Goal: Information Seeking & Learning: Check status

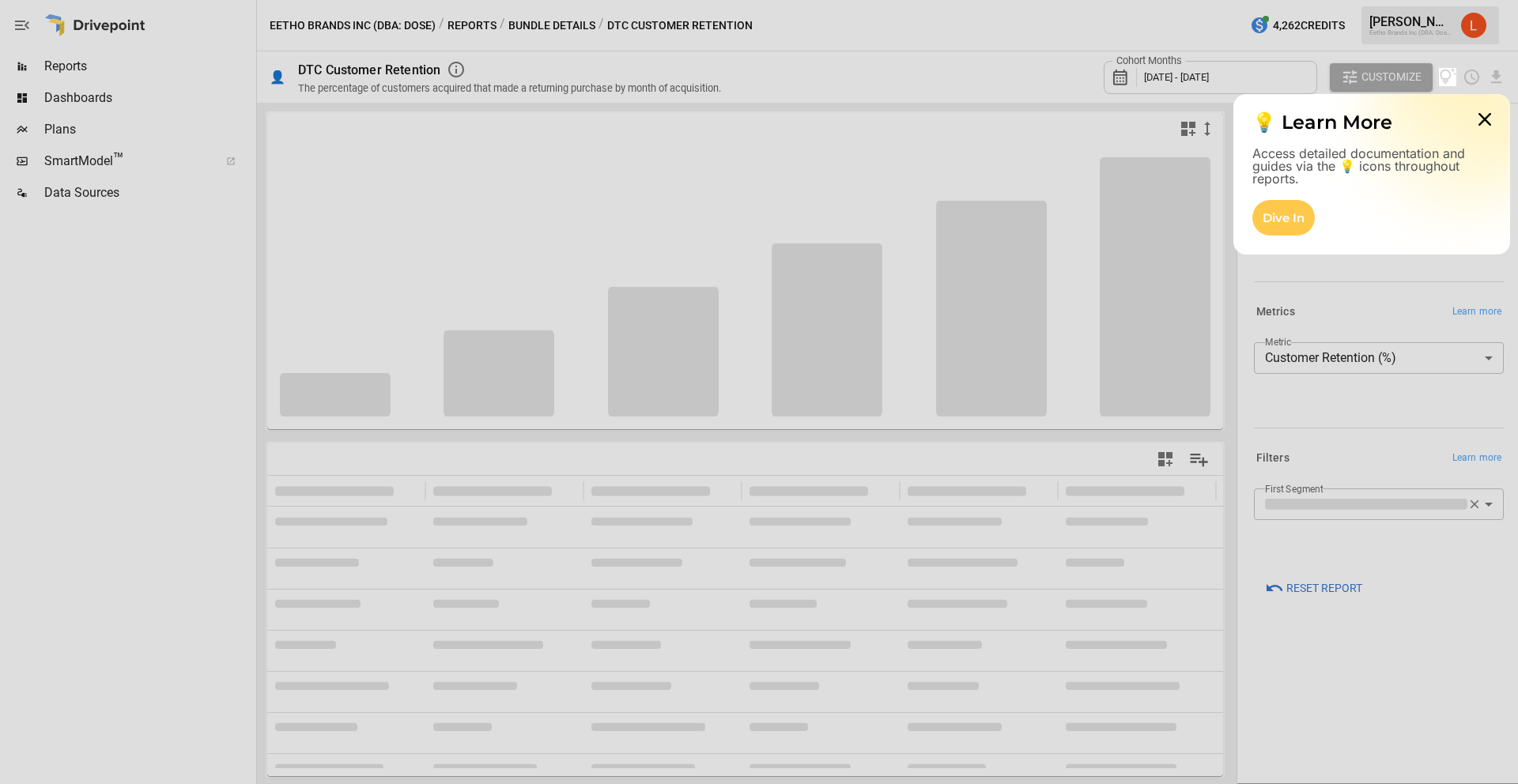
click at [61, 67] on div at bounding box center [759, 34] width 1518 height 68
click at [59, 67] on div at bounding box center [759, 34] width 1518 height 68
click at [60, 102] on div at bounding box center [759, 434] width 1518 height 697
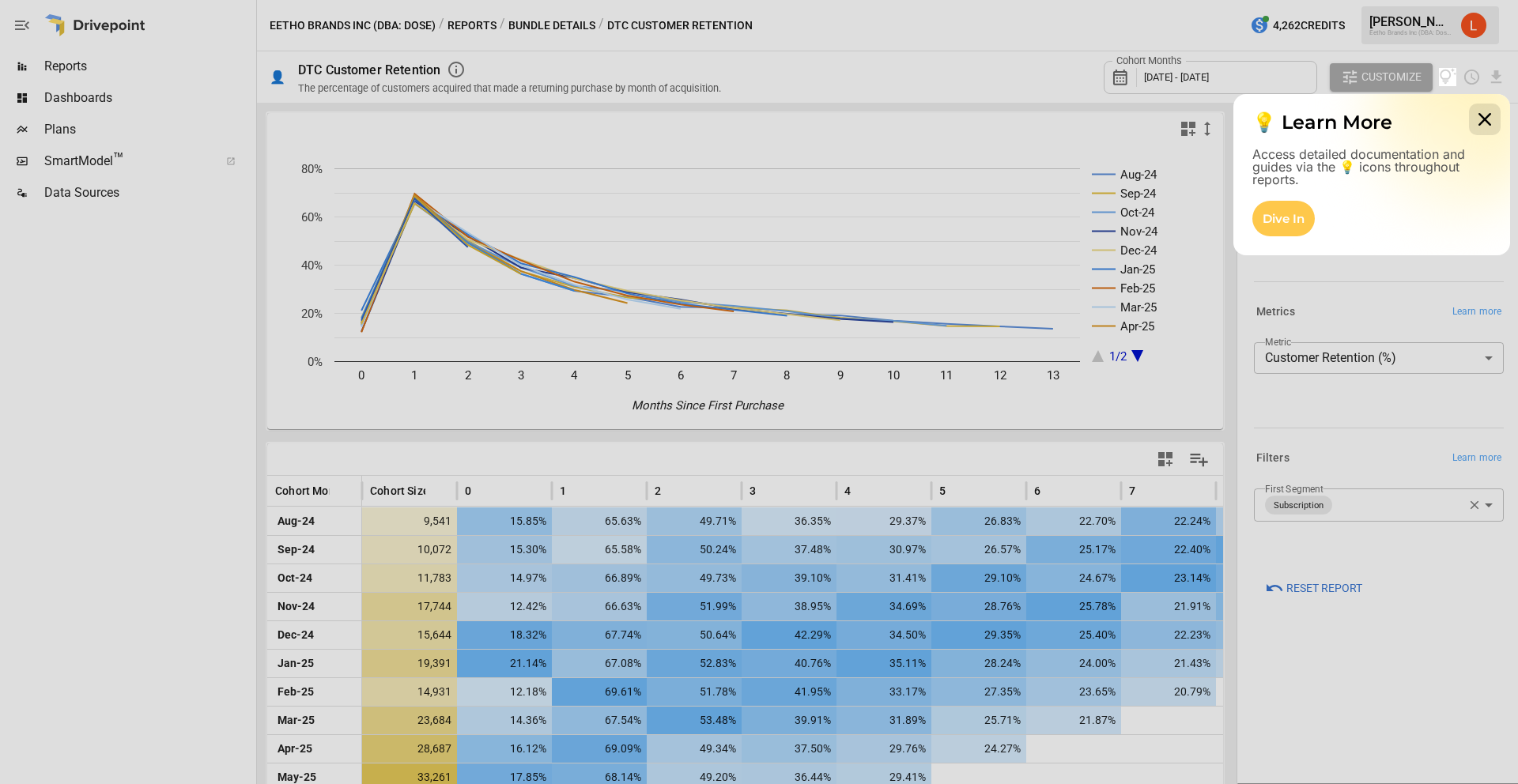
drag, startPoint x: 1489, startPoint y: 119, endPoint x: 1471, endPoint y: 118, distance: 18.0
click at [1489, 119] on icon at bounding box center [1485, 119] width 32 height 32
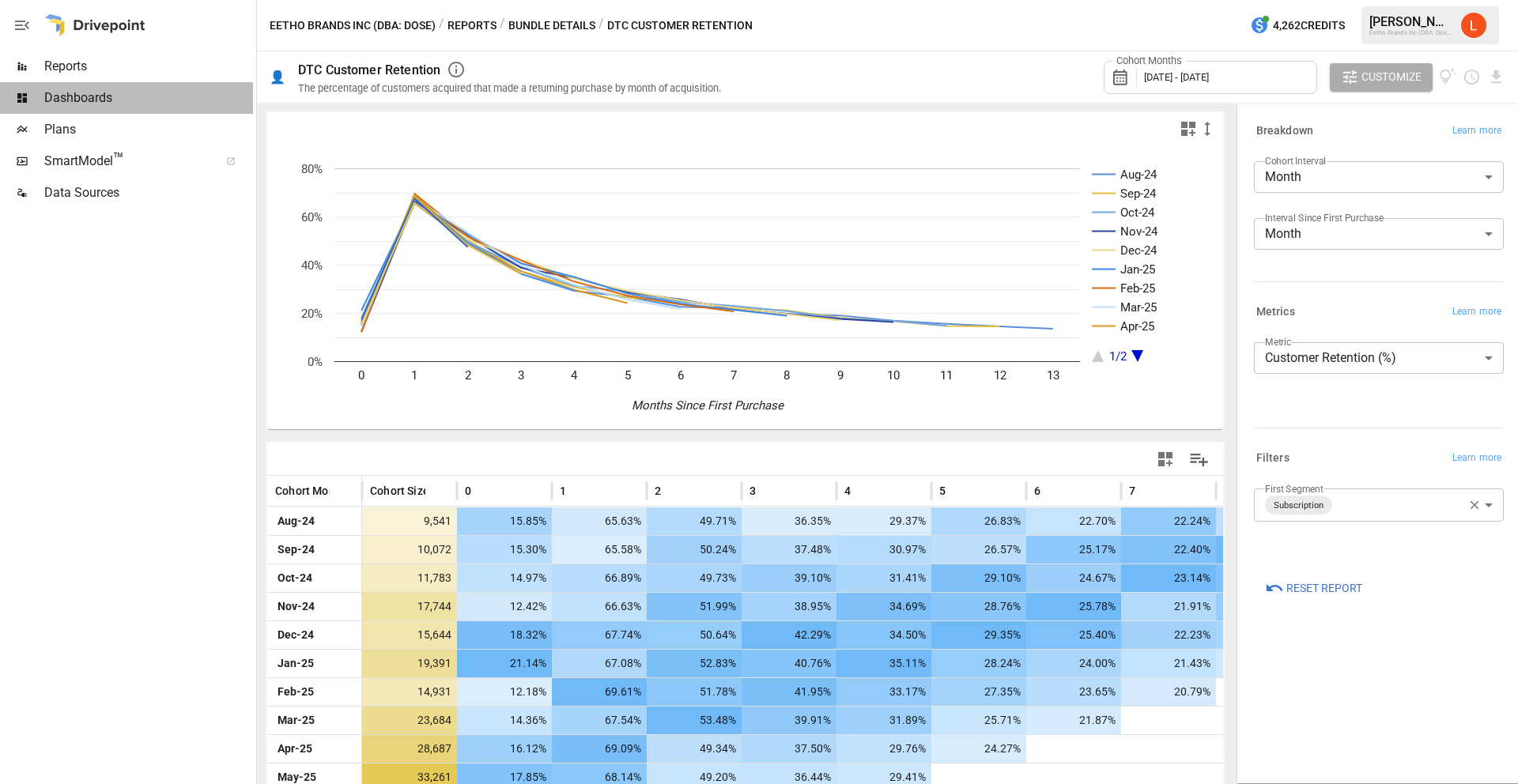
click at [74, 88] on span "Dashboards" at bounding box center [149, 98] width 209 height 19
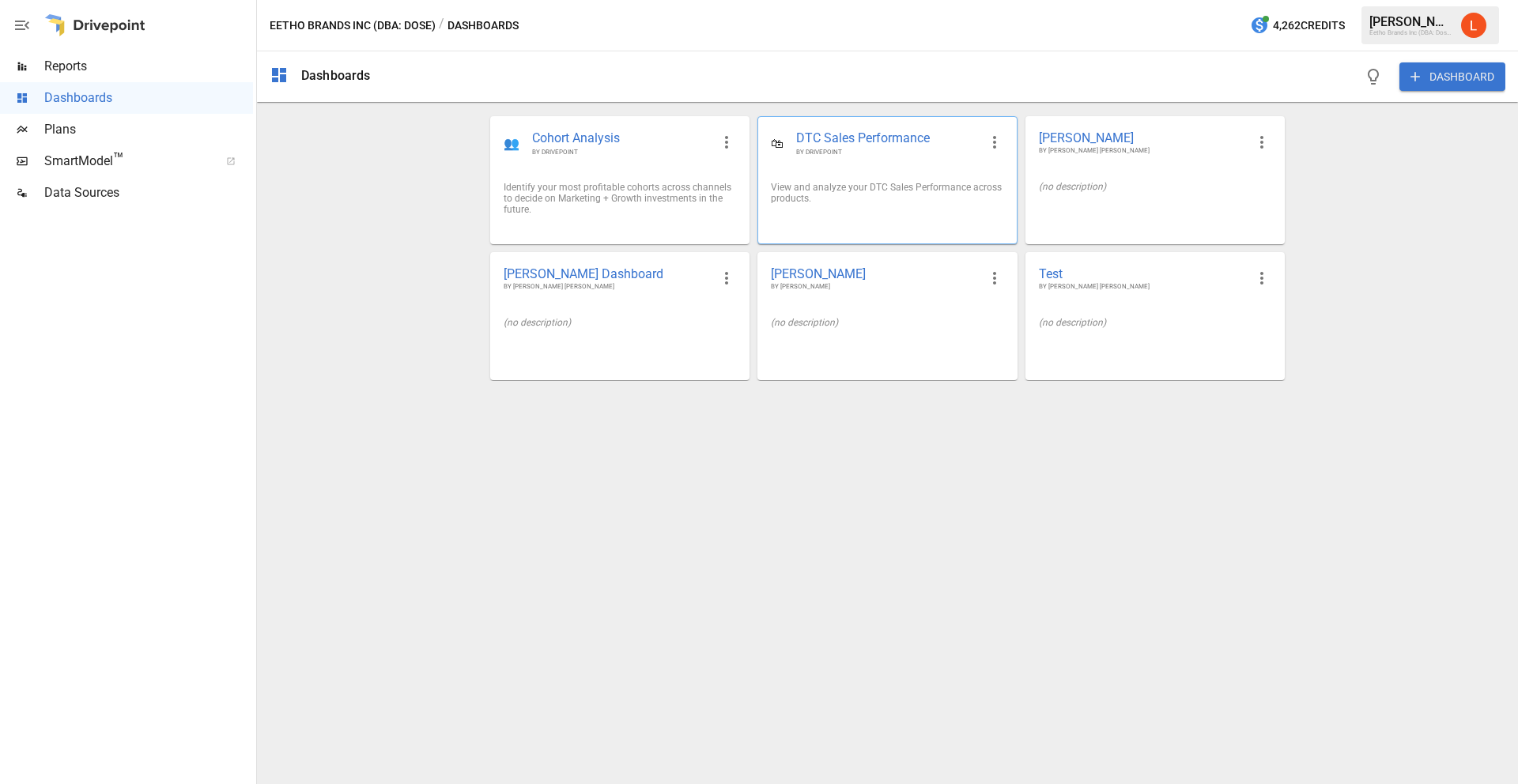
click at [875, 142] on span "DTC Sales Performance" at bounding box center [886, 138] width 181 height 18
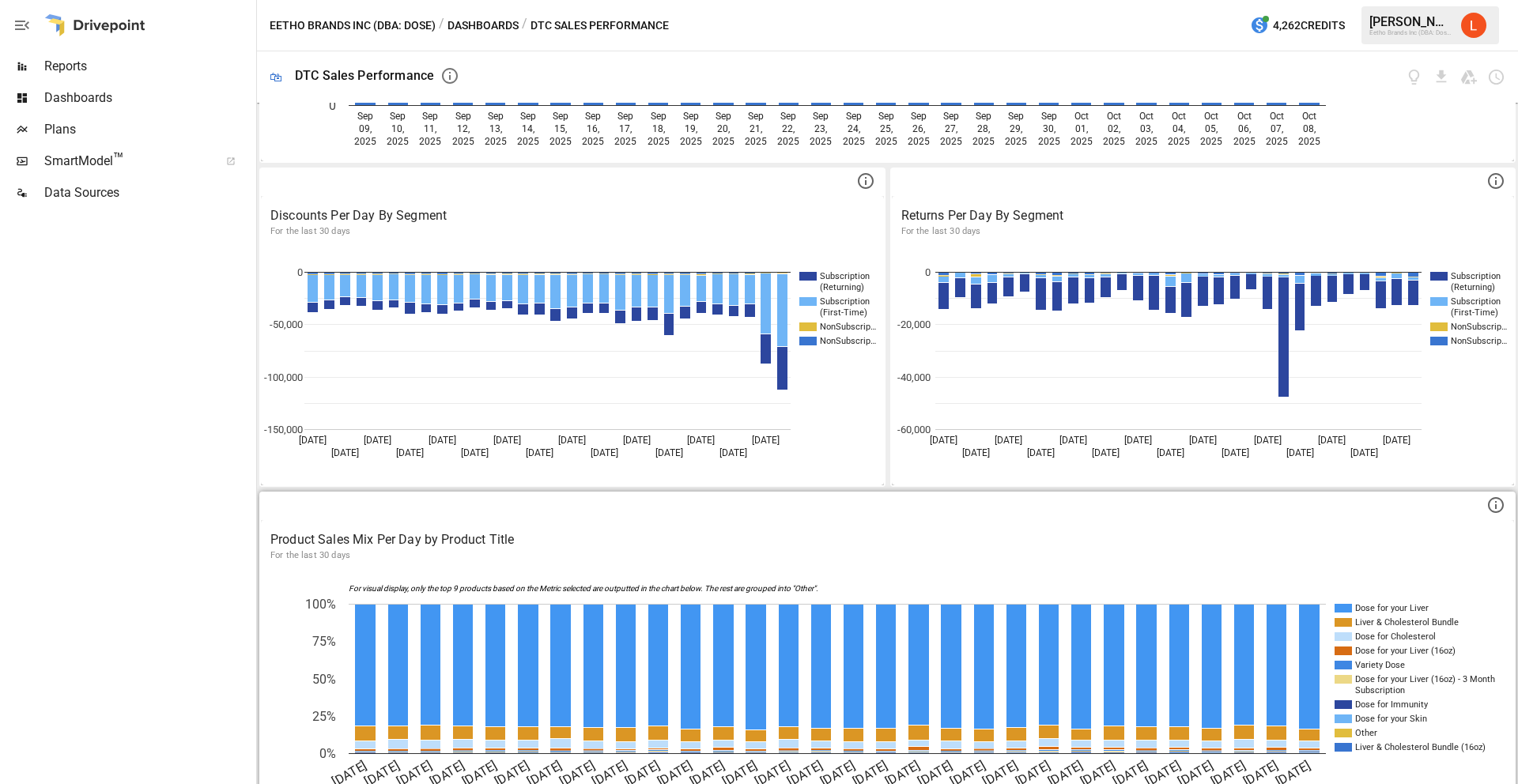
scroll to position [615, 0]
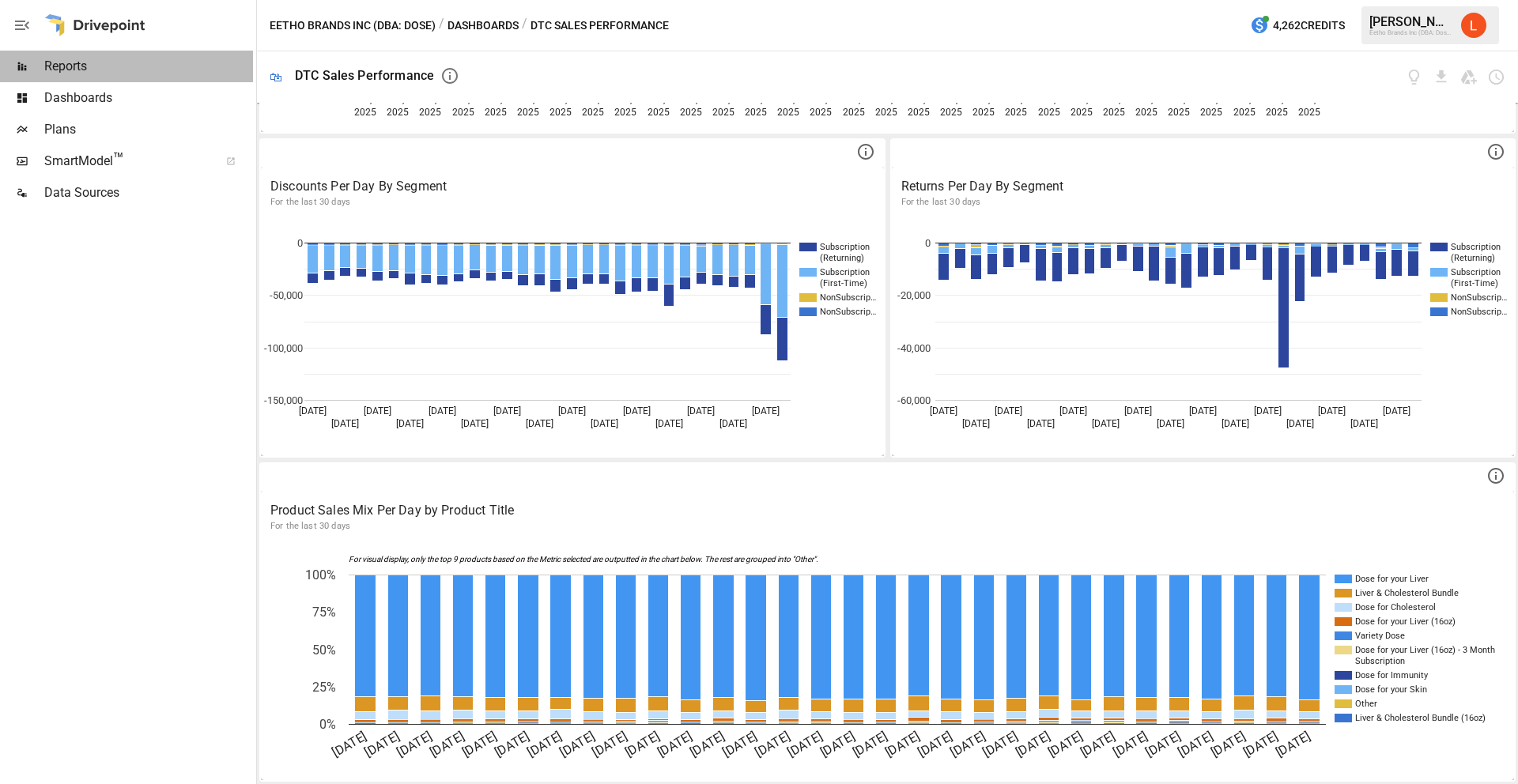
click at [75, 62] on span "Reports" at bounding box center [149, 67] width 209 height 19
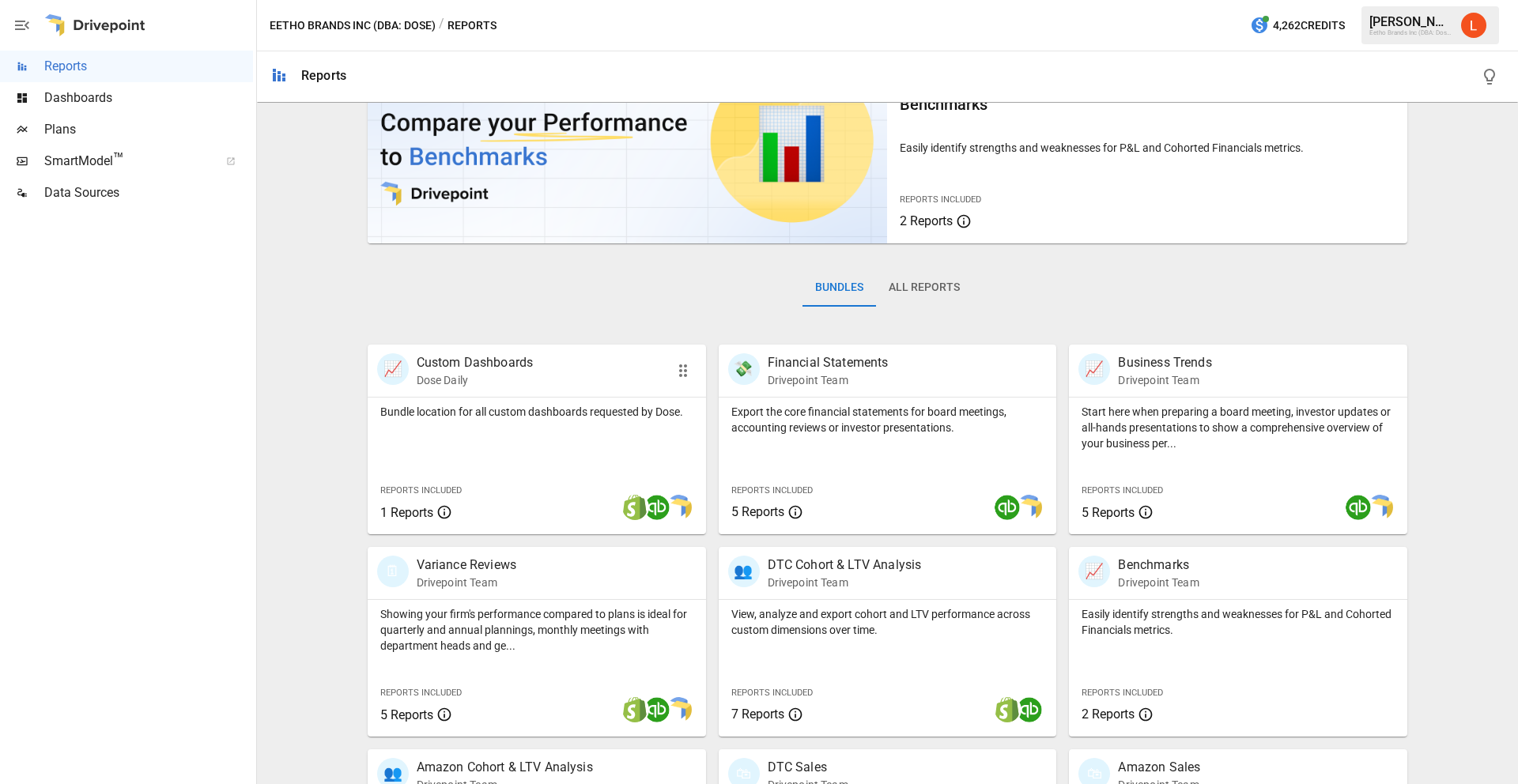
scroll to position [104, 0]
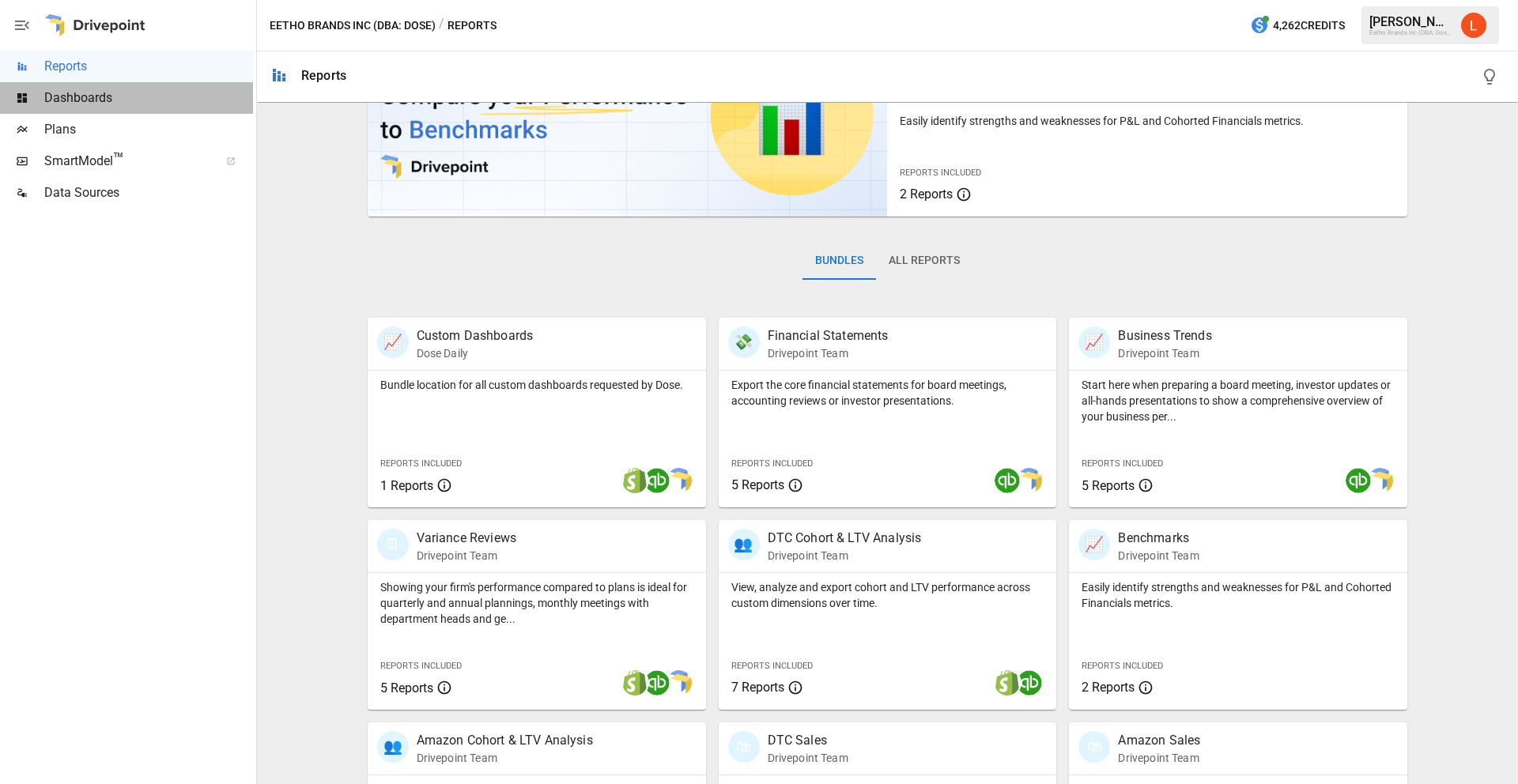
click at [77, 107] on span "Dashboards" at bounding box center [149, 98] width 209 height 19
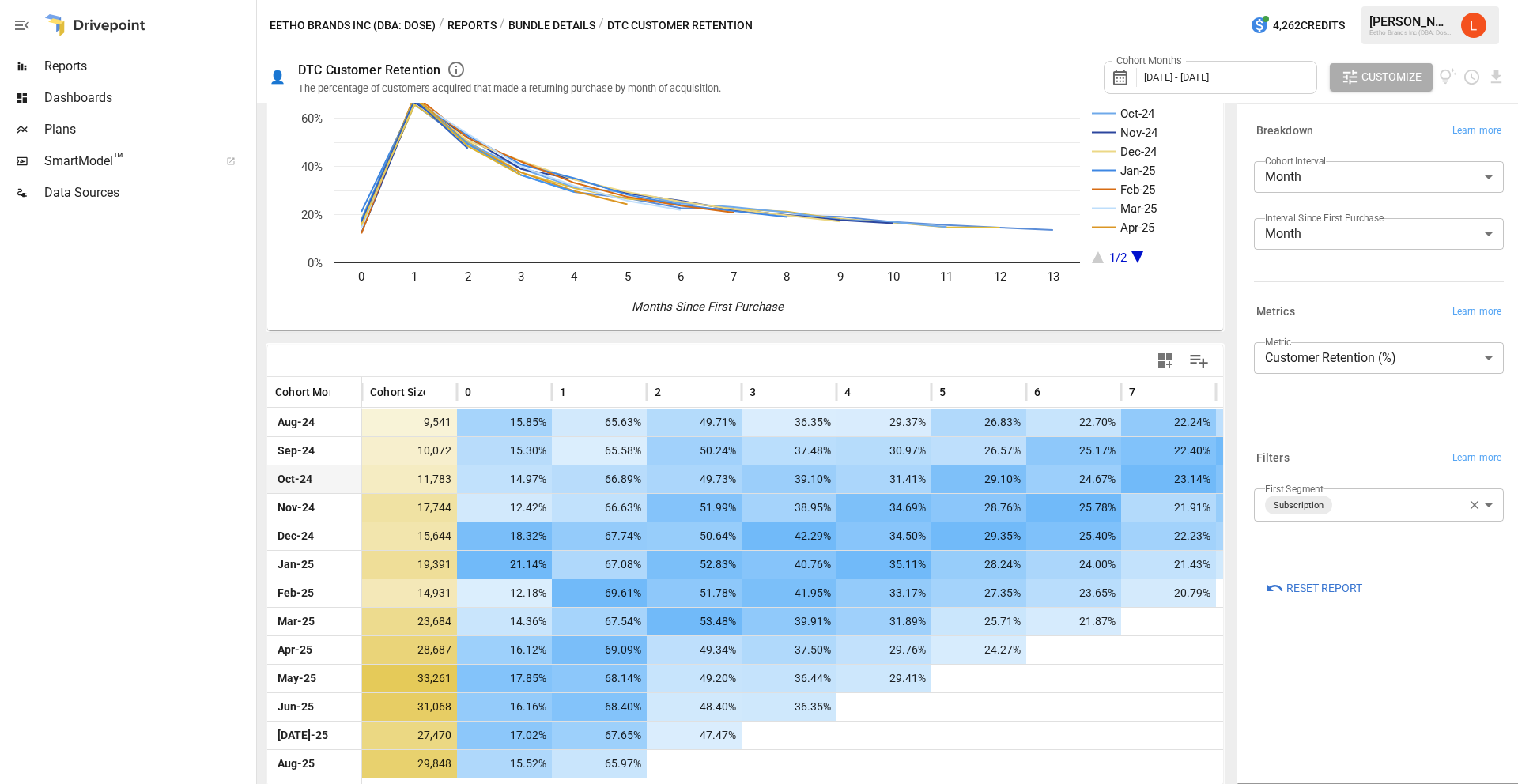
scroll to position [102, 0]
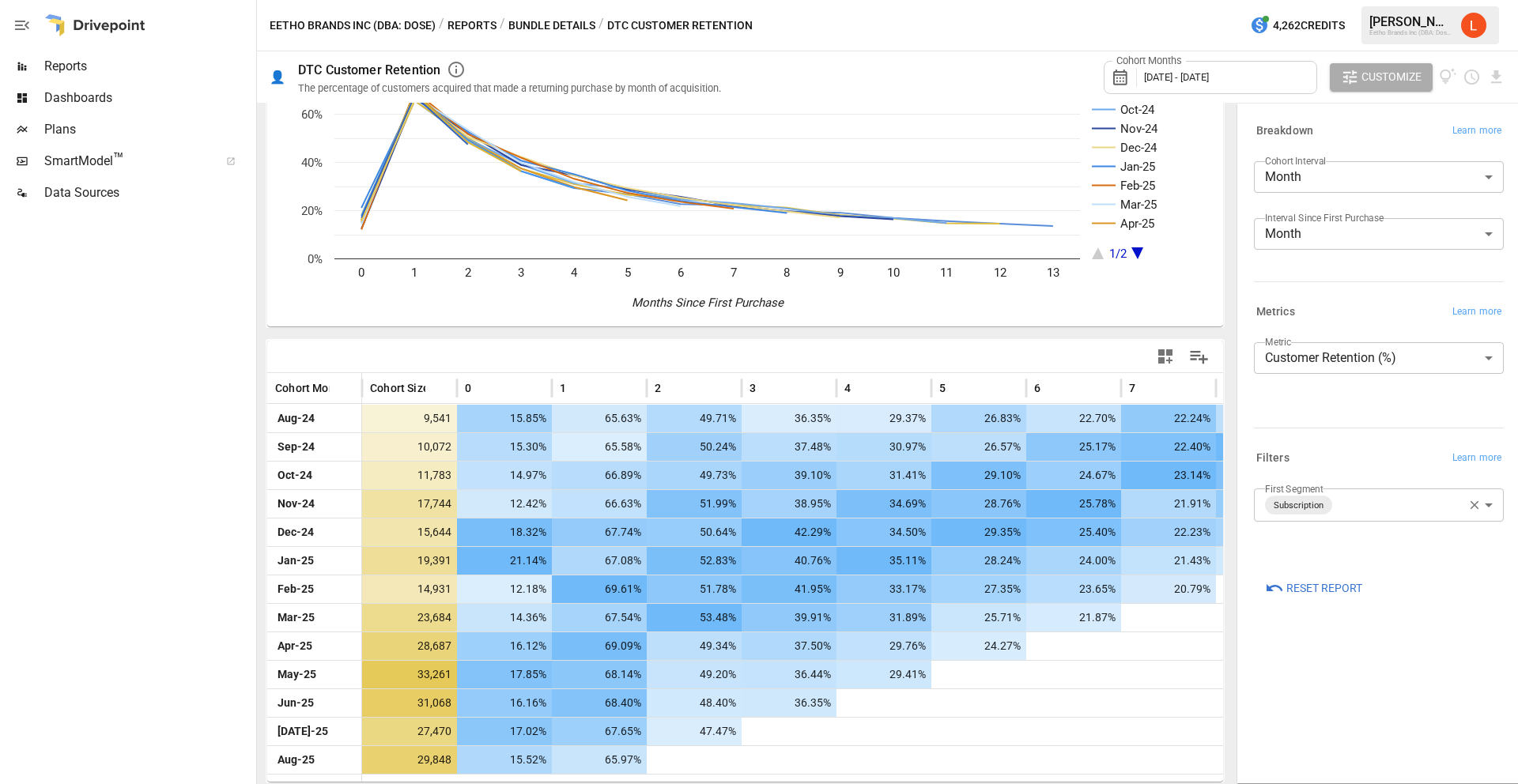
click at [1457, 0] on body "Reports Dashboards Plans SmartModel ™ Data Sources Eetho Brands Inc (DBA: Dose)…" at bounding box center [759, 0] width 1518 height 0
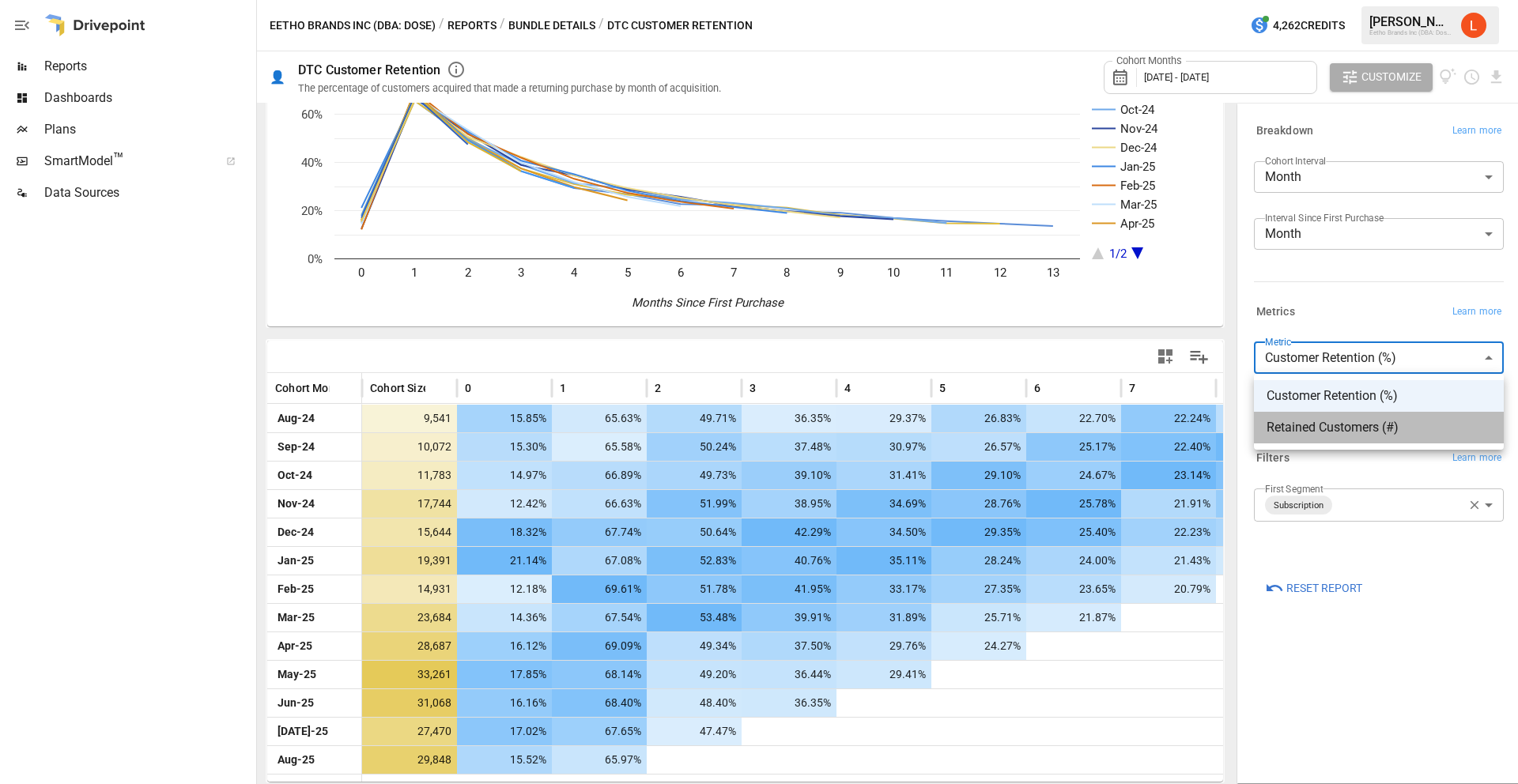
click at [1401, 424] on span "Retained Customers (#)" at bounding box center [1379, 427] width 224 height 19
type input "**********"
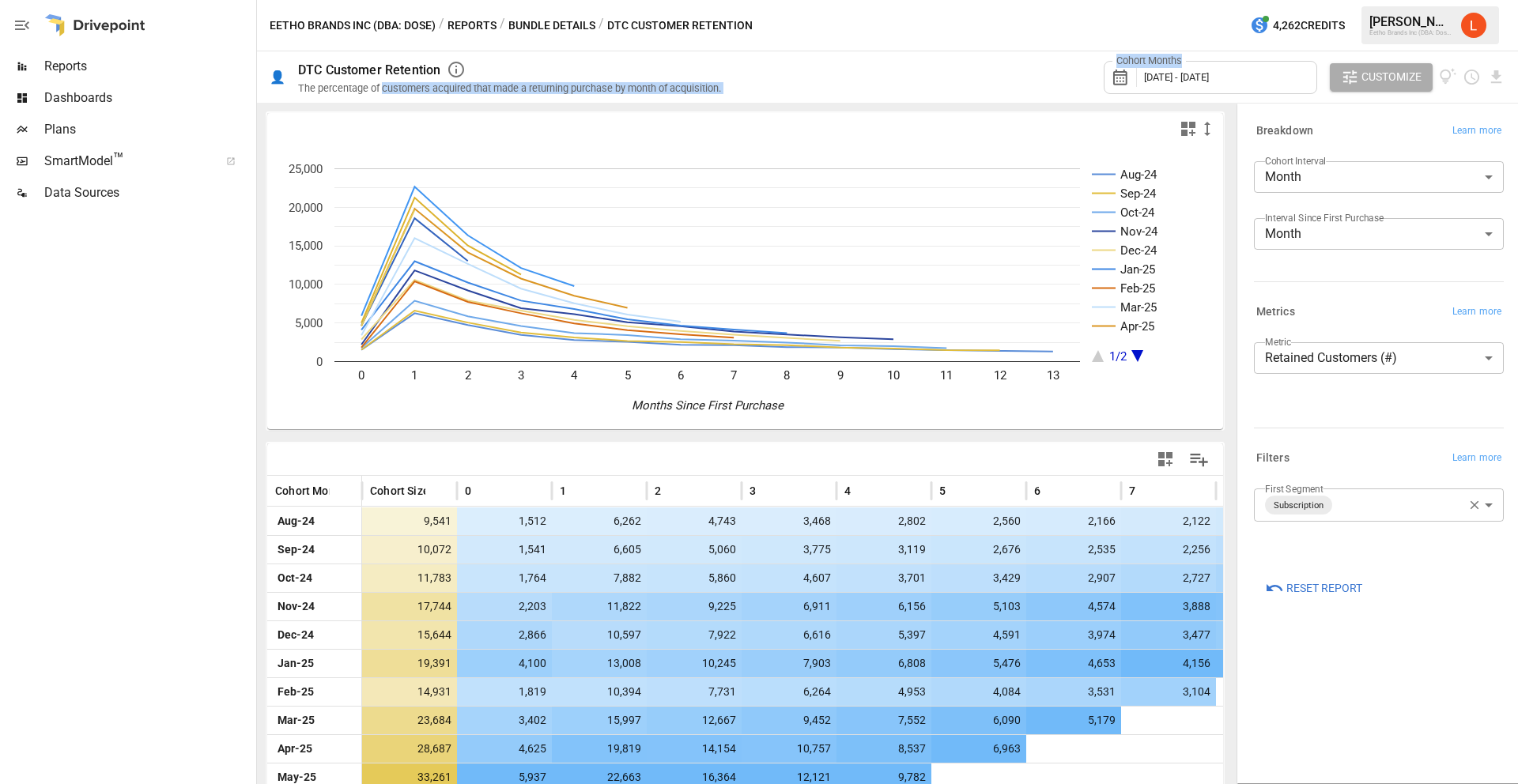
drag, startPoint x: 391, startPoint y: 87, endPoint x: 770, endPoint y: 87, distance: 379.0
click at [770, 87] on div "👤 DTC Customer Retention The percentage of customers acquired that made a retur…" at bounding box center [887, 77] width 1261 height 52
click at [768, 87] on div "Cohort Months [DATE] - [DATE] Customize" at bounding box center [1122, 77] width 765 height 52
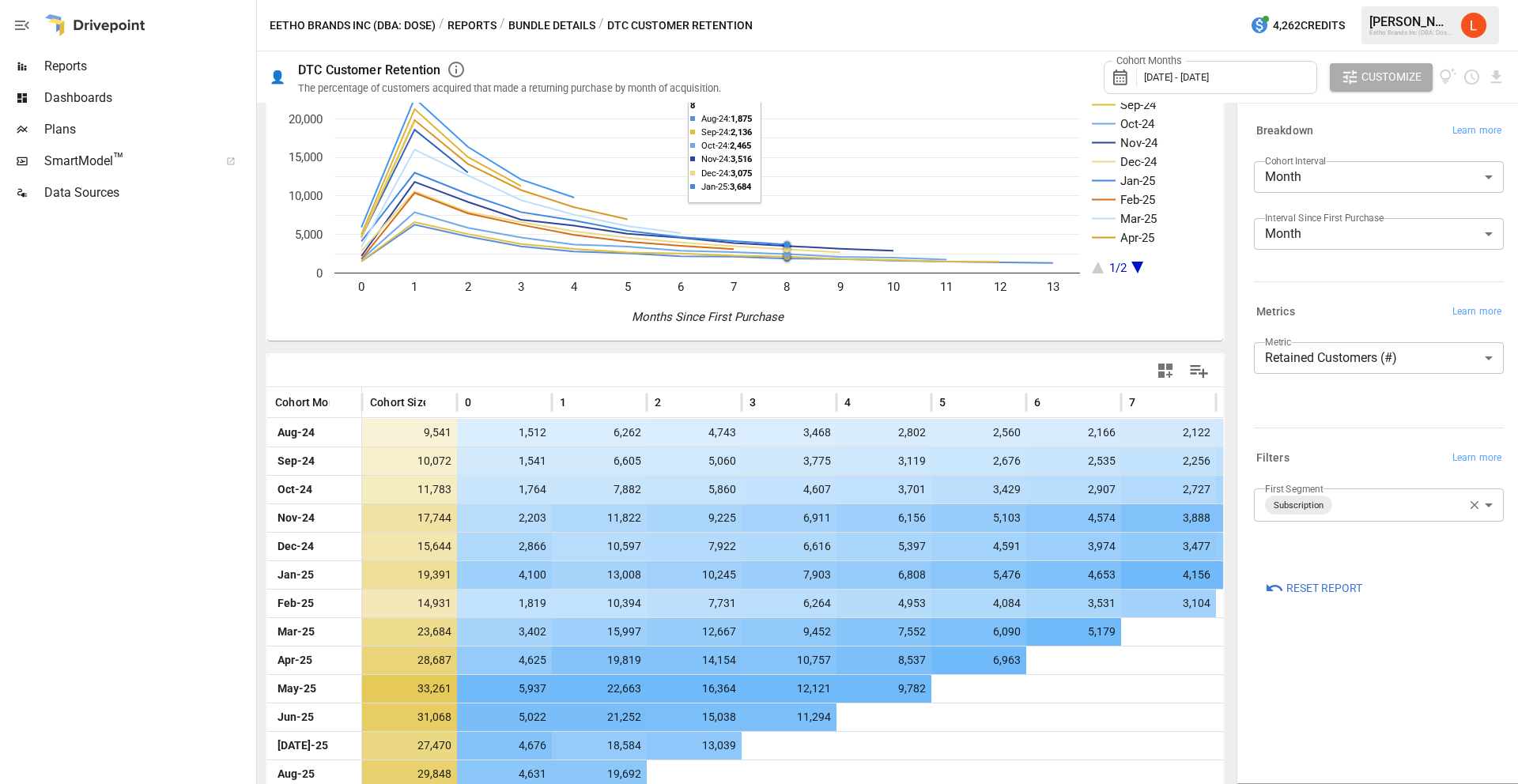
scroll to position [102, 0]
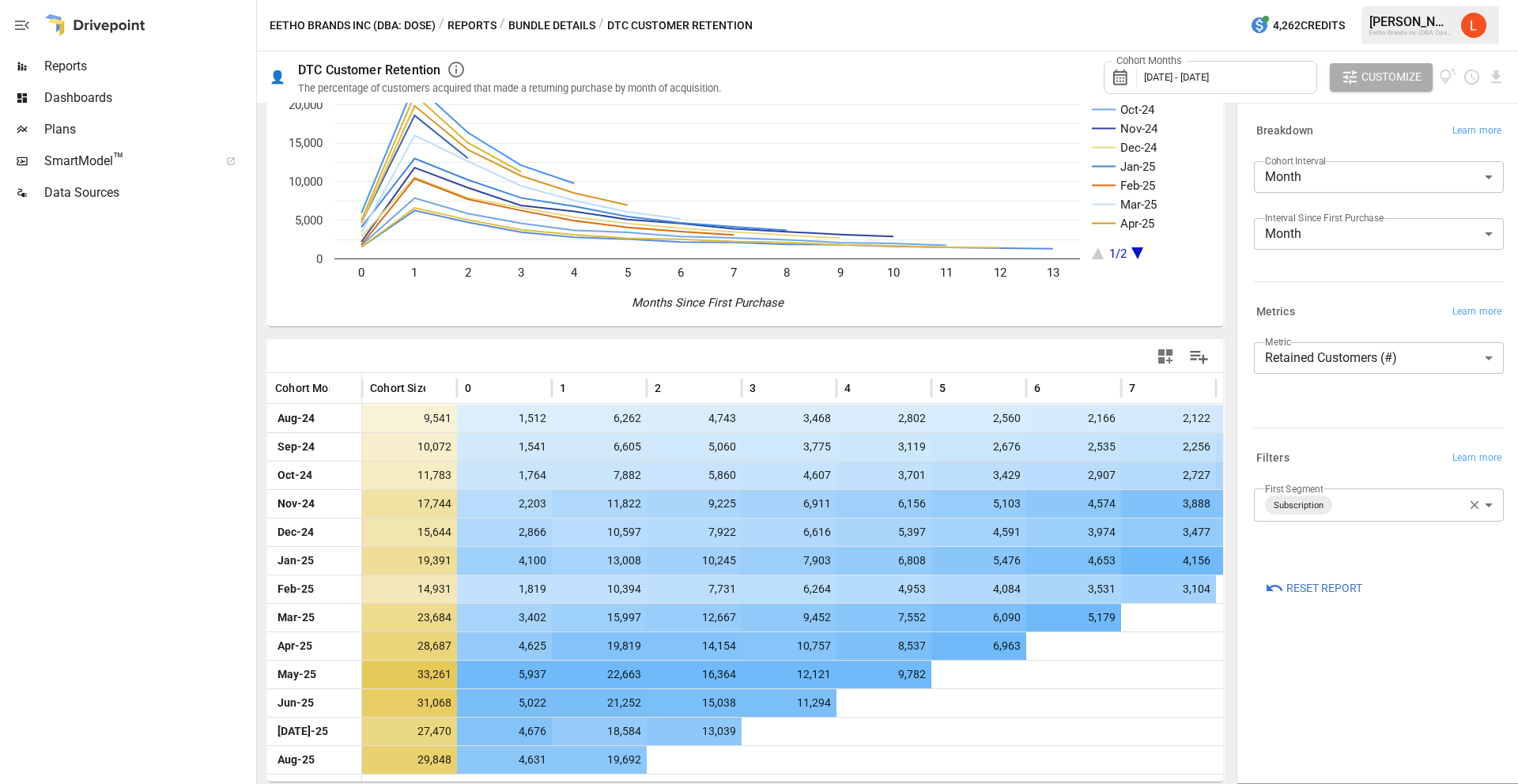
click at [1209, 76] on span "[DATE] - [DATE]" at bounding box center [1176, 77] width 65 height 12
